Goal: Transaction & Acquisition: Purchase product/service

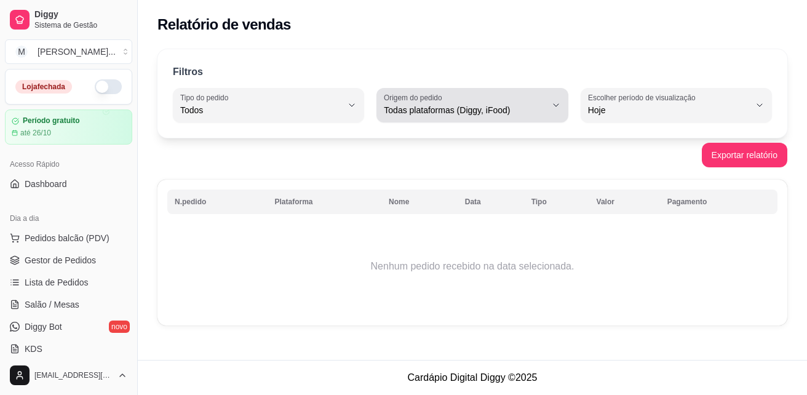
select select "ALL"
select select "0"
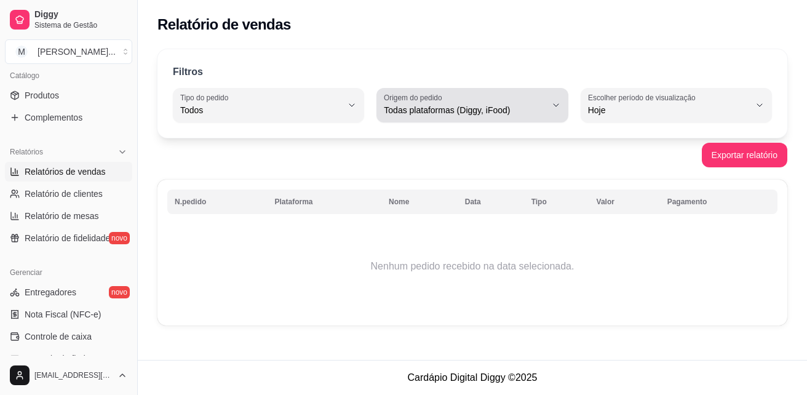
click at [393, 94] on label "Origem do pedido" at bounding box center [415, 97] width 62 height 10
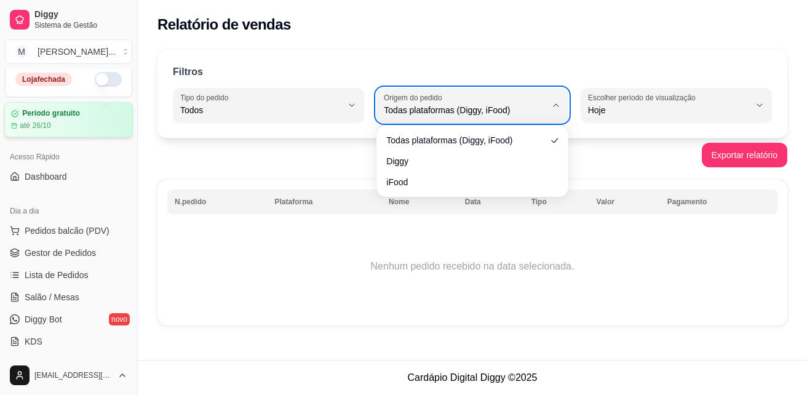
scroll to position [0, 0]
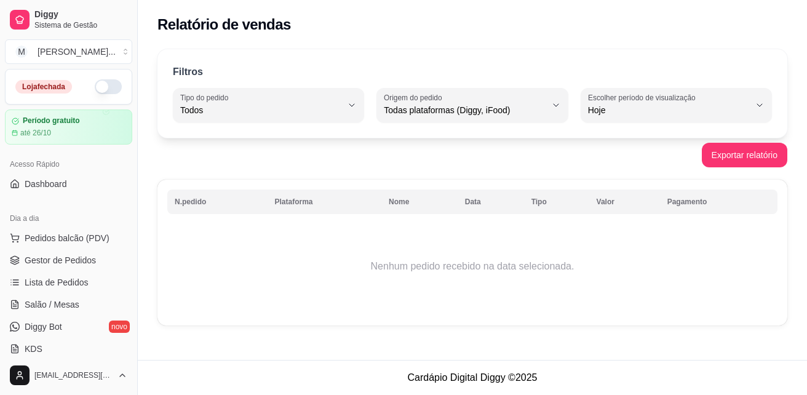
click at [95, 85] on button "button" at bounding box center [108, 86] width 27 height 15
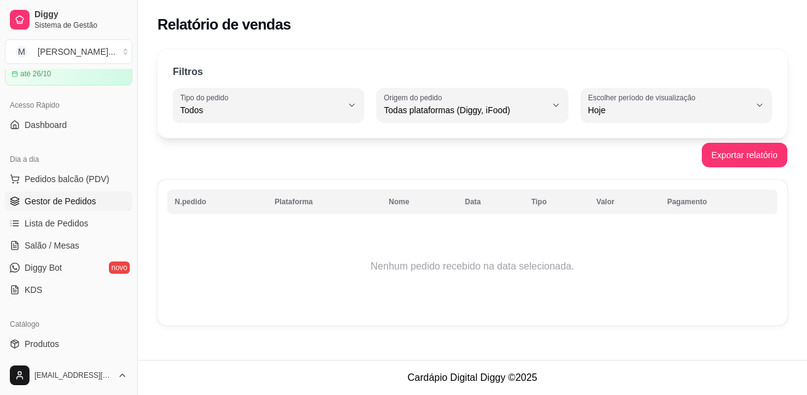
scroll to position [61, 0]
click at [68, 175] on span "Pedidos balcão (PDV)" at bounding box center [67, 176] width 85 height 12
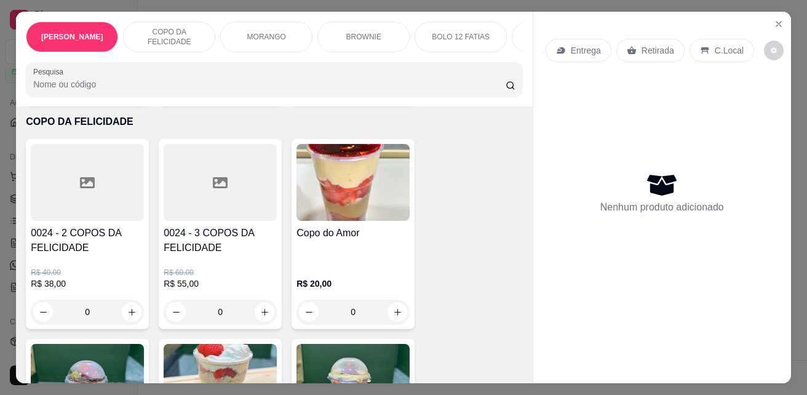
scroll to position [307, 0]
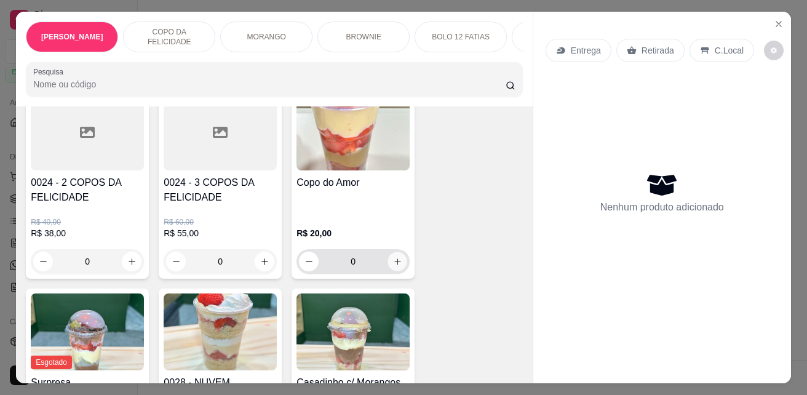
click at [394, 264] on icon "increase-product-quantity" at bounding box center [397, 261] width 6 height 6
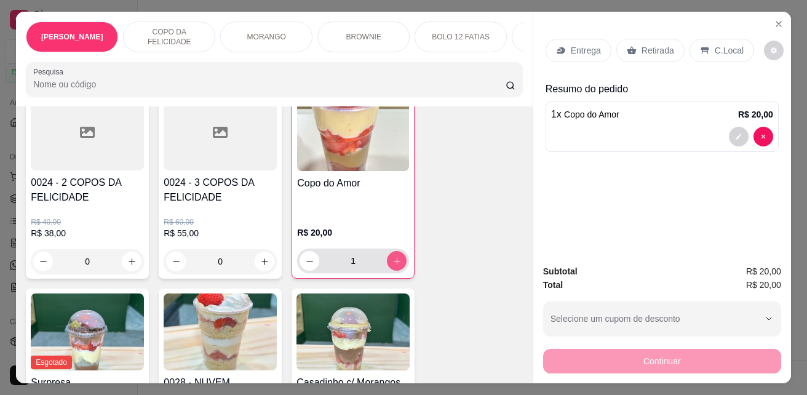
type input "1"
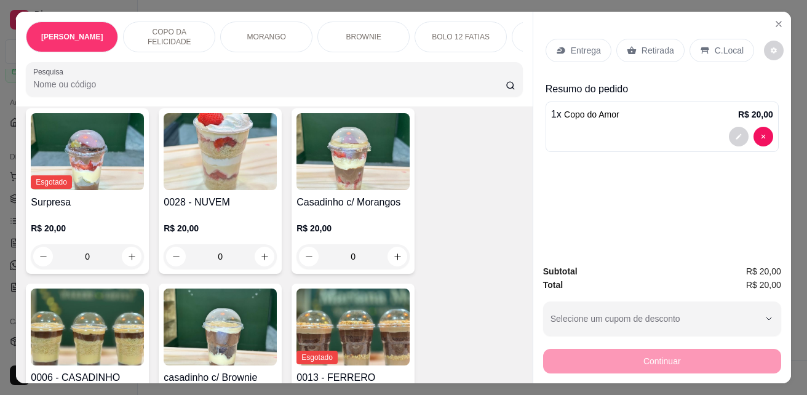
scroll to position [553, 0]
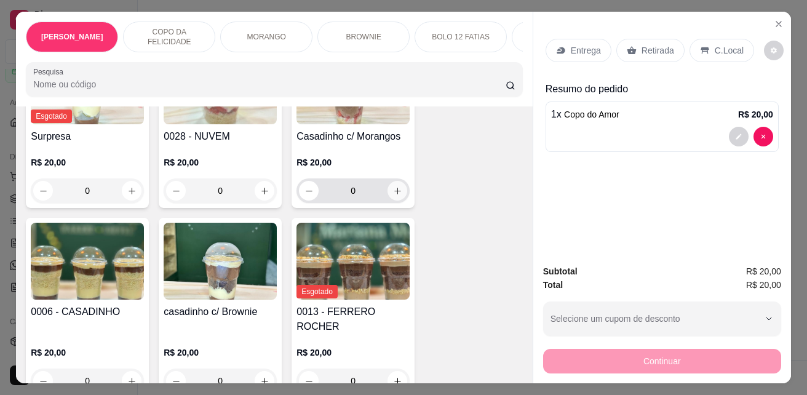
click at [398, 195] on button "increase-product-quantity" at bounding box center [397, 191] width 20 height 20
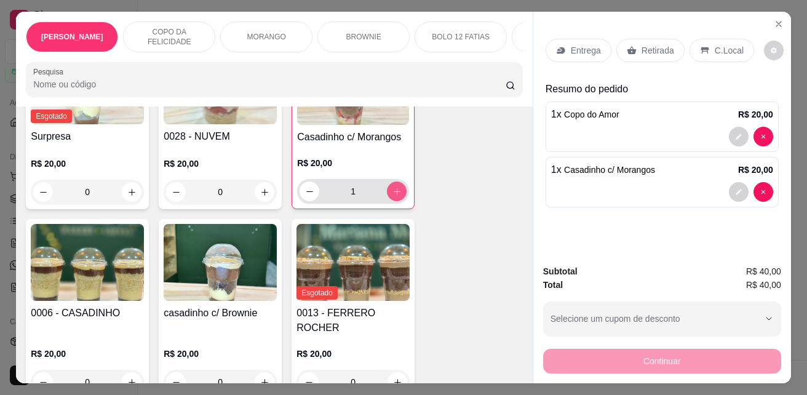
type input "1"
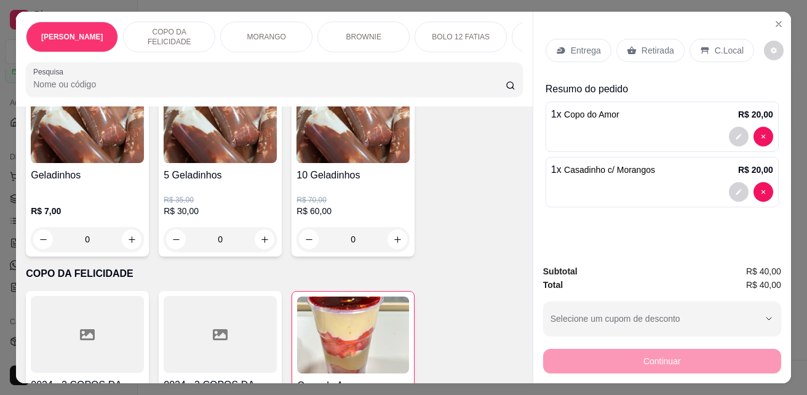
scroll to position [61, 0]
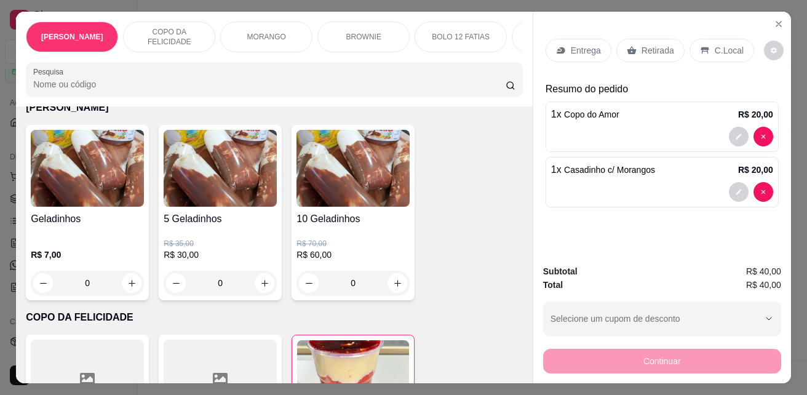
click at [714, 44] on p "C.Local" at bounding box center [728, 50] width 29 height 12
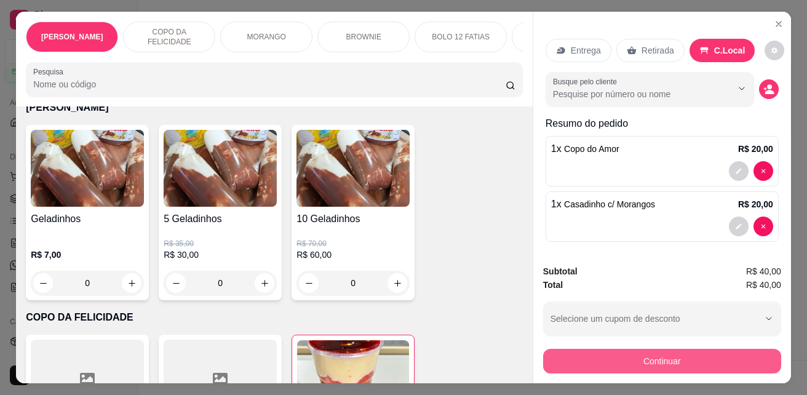
click at [697, 352] on button "Continuar" at bounding box center [662, 361] width 238 height 25
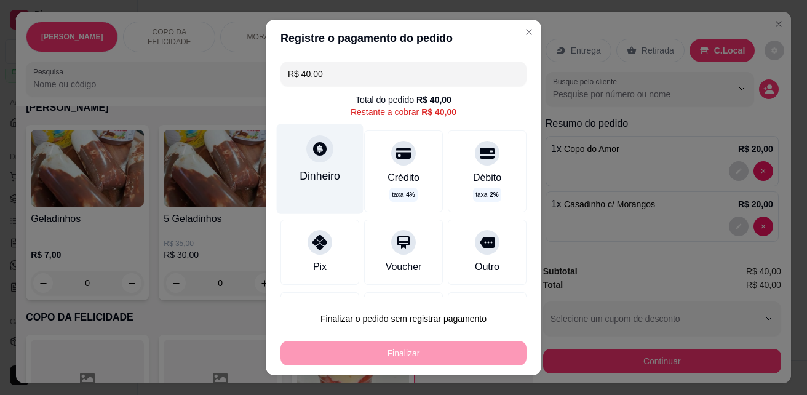
click at [294, 149] on div "Dinheiro" at bounding box center [320, 169] width 87 height 90
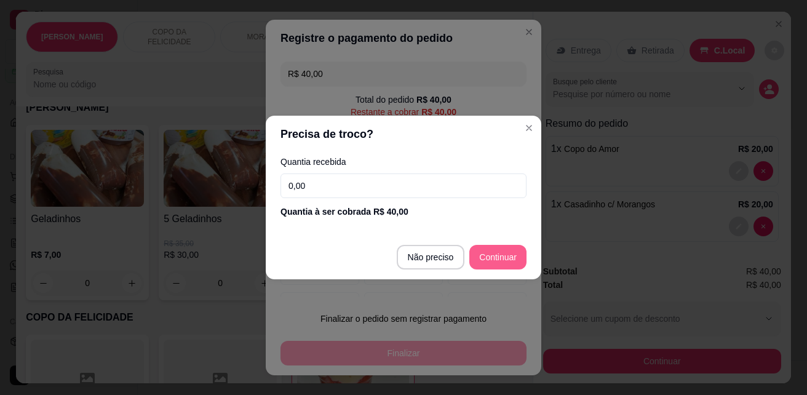
type input "R$ 0,00"
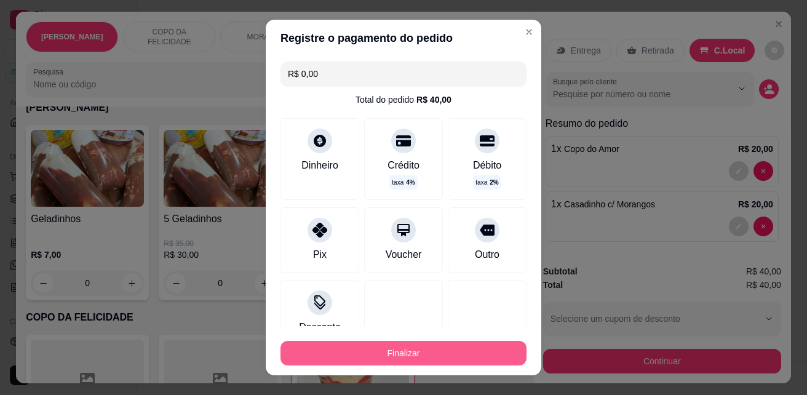
click at [444, 361] on button "Finalizar" at bounding box center [403, 353] width 246 height 25
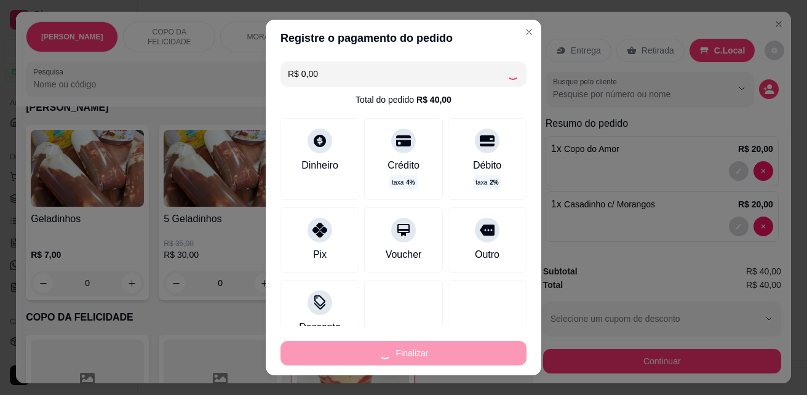
type input "0"
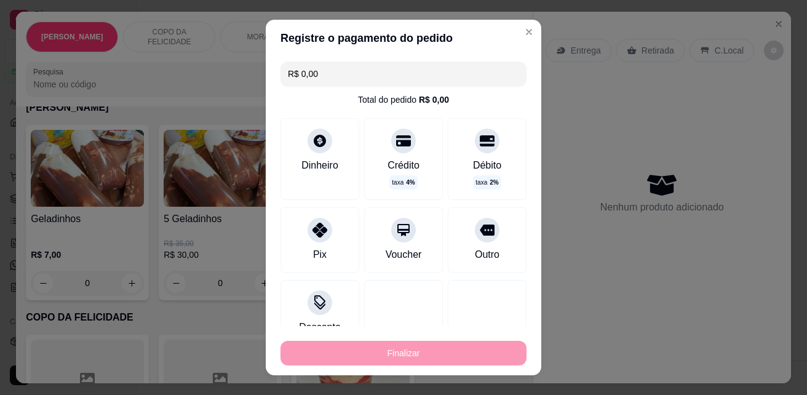
type input "-R$ 40,00"
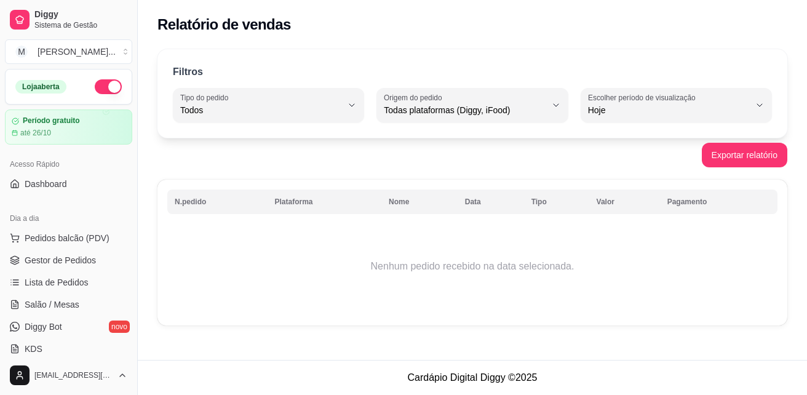
select select "ALL"
select select "0"
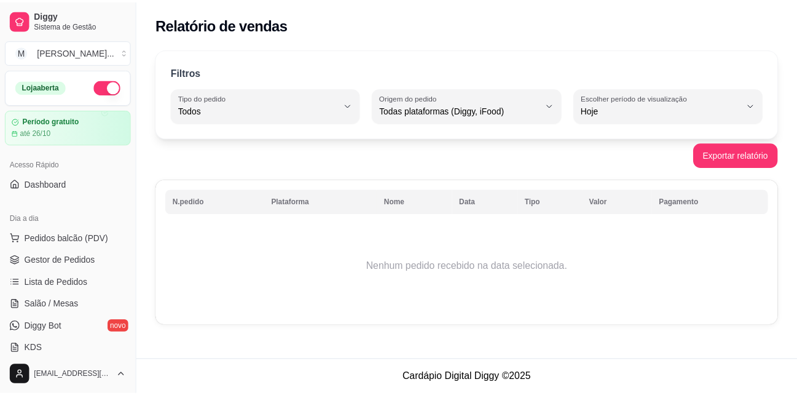
scroll to position [184, 0]
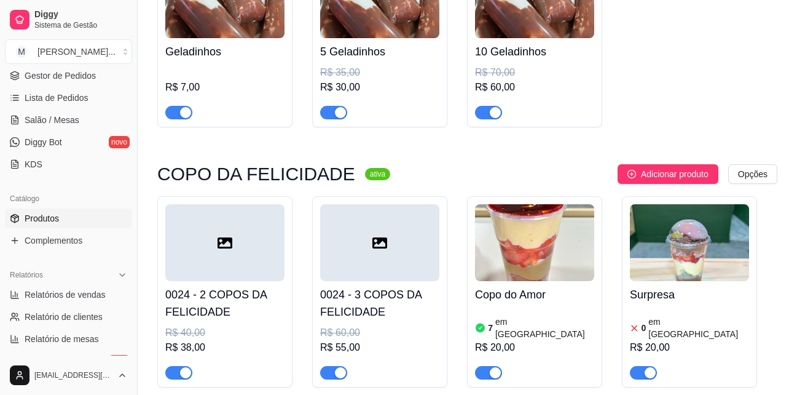
scroll to position [123, 0]
